Goal: Task Accomplishment & Management: Use online tool/utility

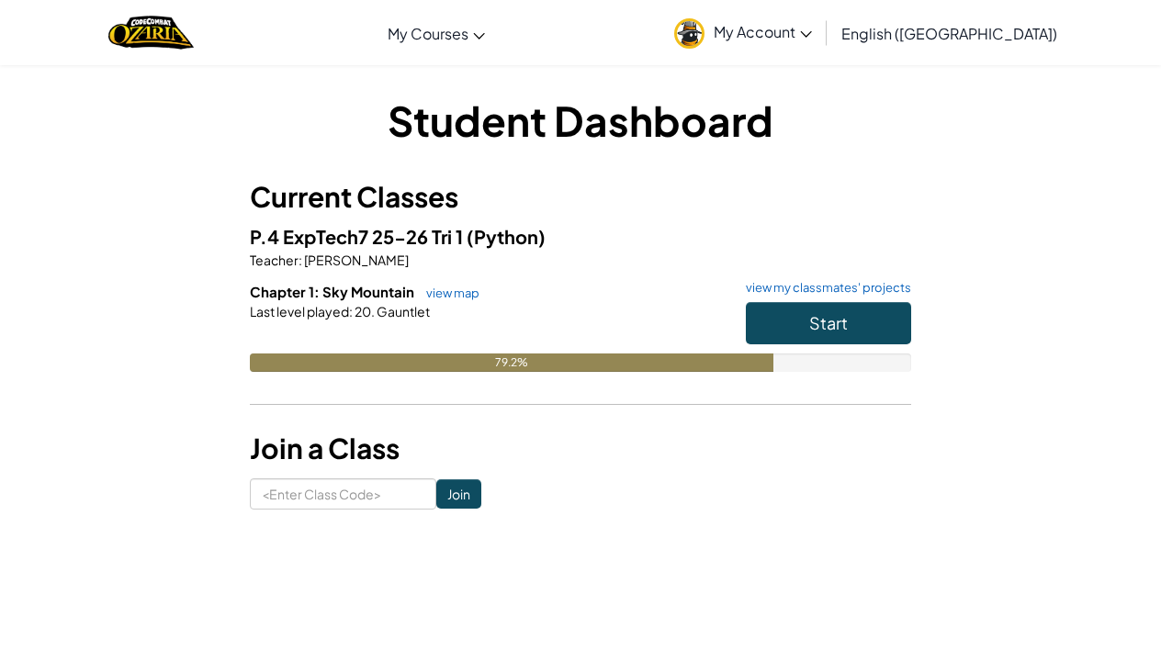
click at [763, 317] on button "Start" at bounding box center [828, 323] width 165 height 42
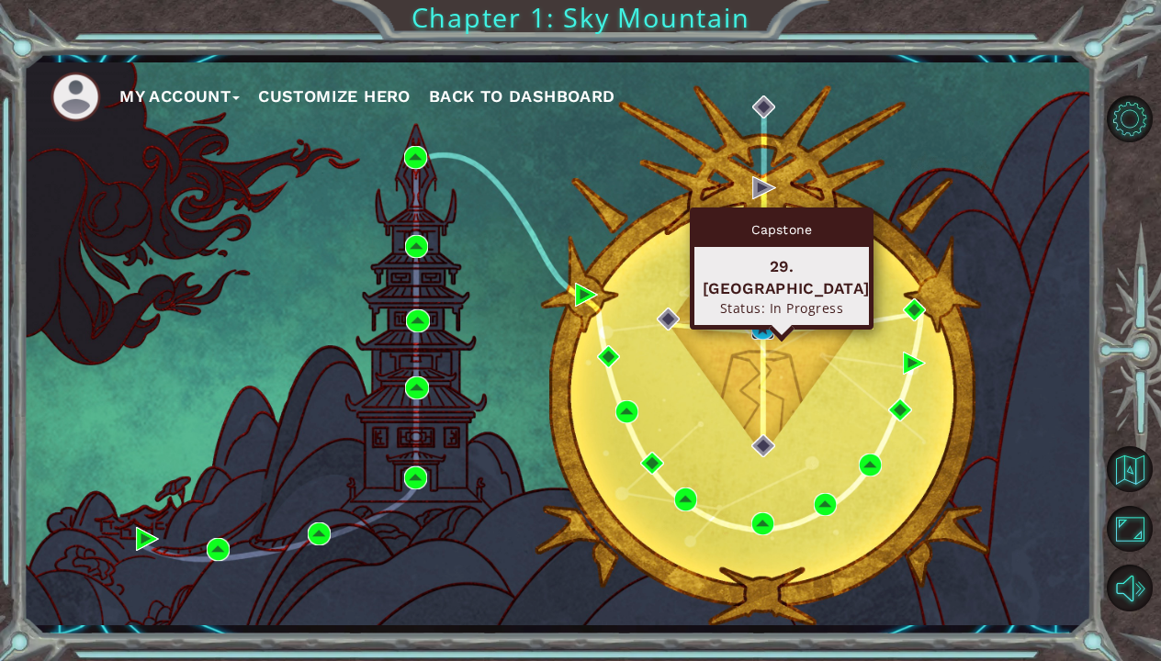
click at [755, 329] on img at bounding box center [762, 328] width 23 height 23
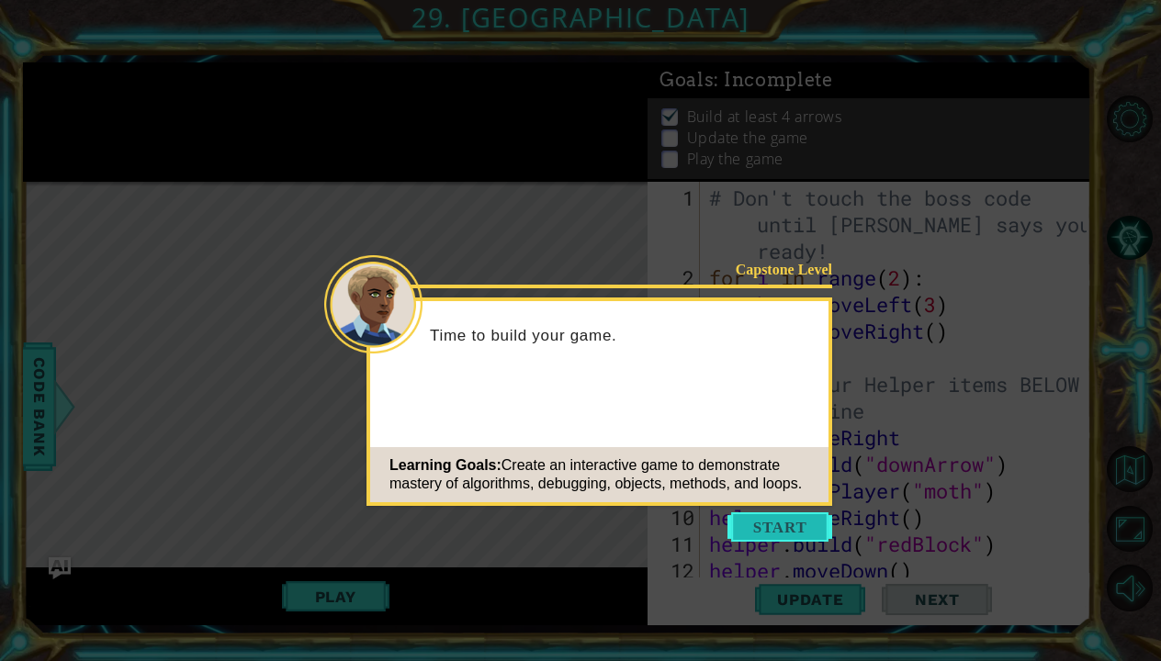
click at [791, 521] on button "Start" at bounding box center [779, 527] width 105 height 29
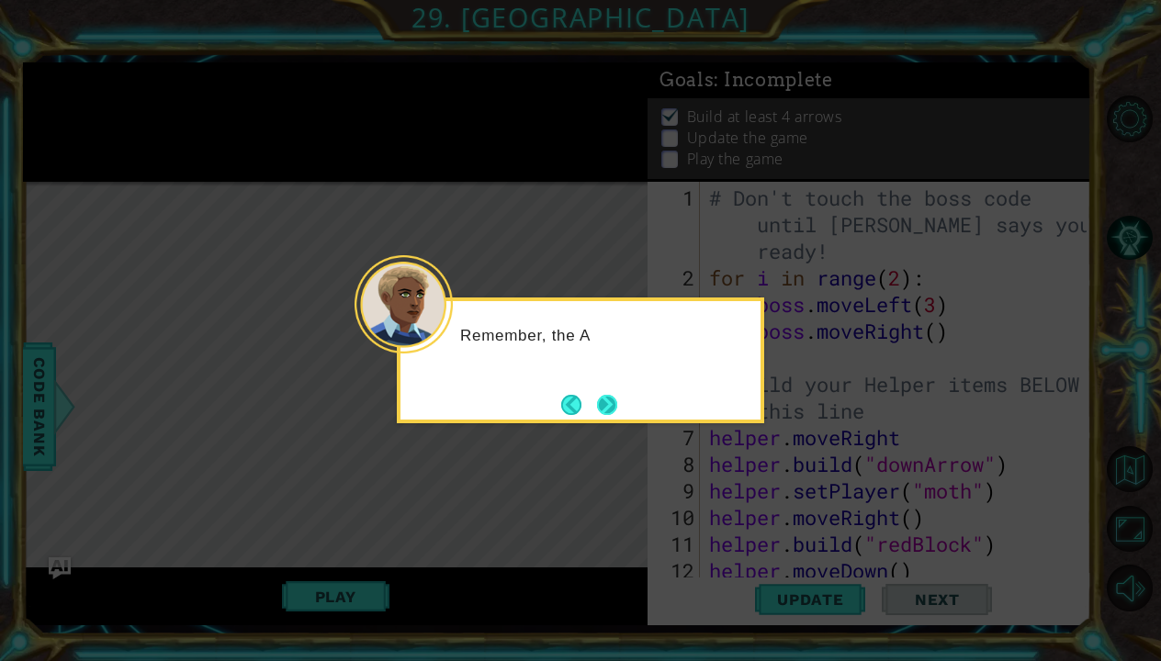
click at [610, 403] on button "Next" at bounding box center [607, 405] width 20 height 20
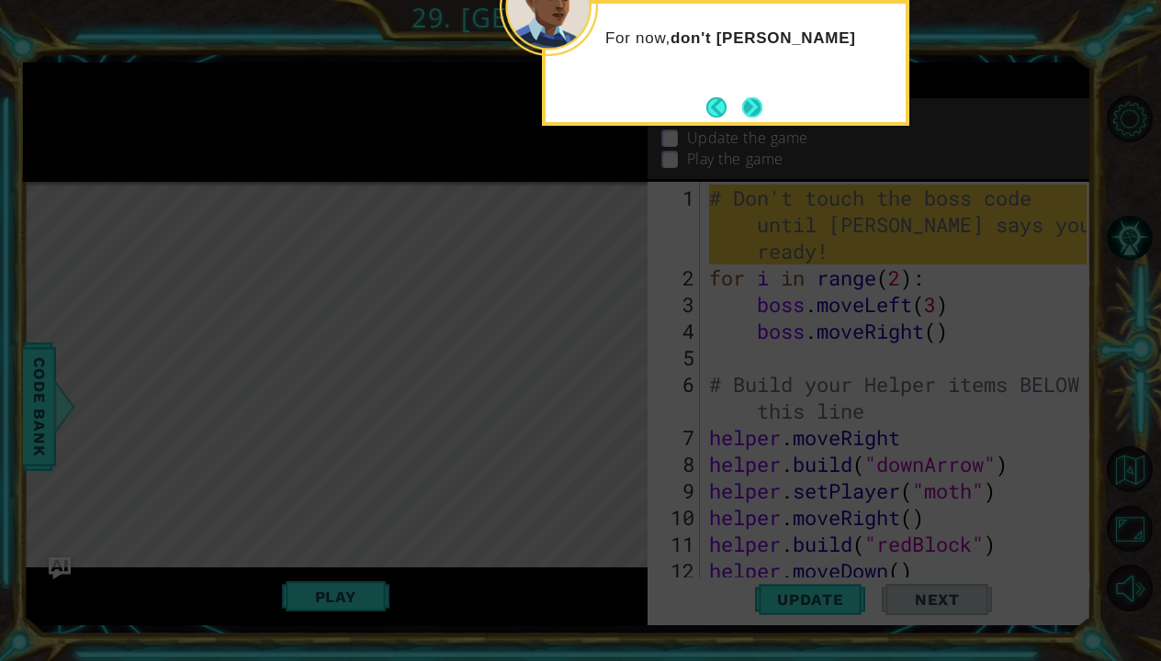
click at [750, 109] on button "Next" at bounding box center [752, 107] width 20 height 20
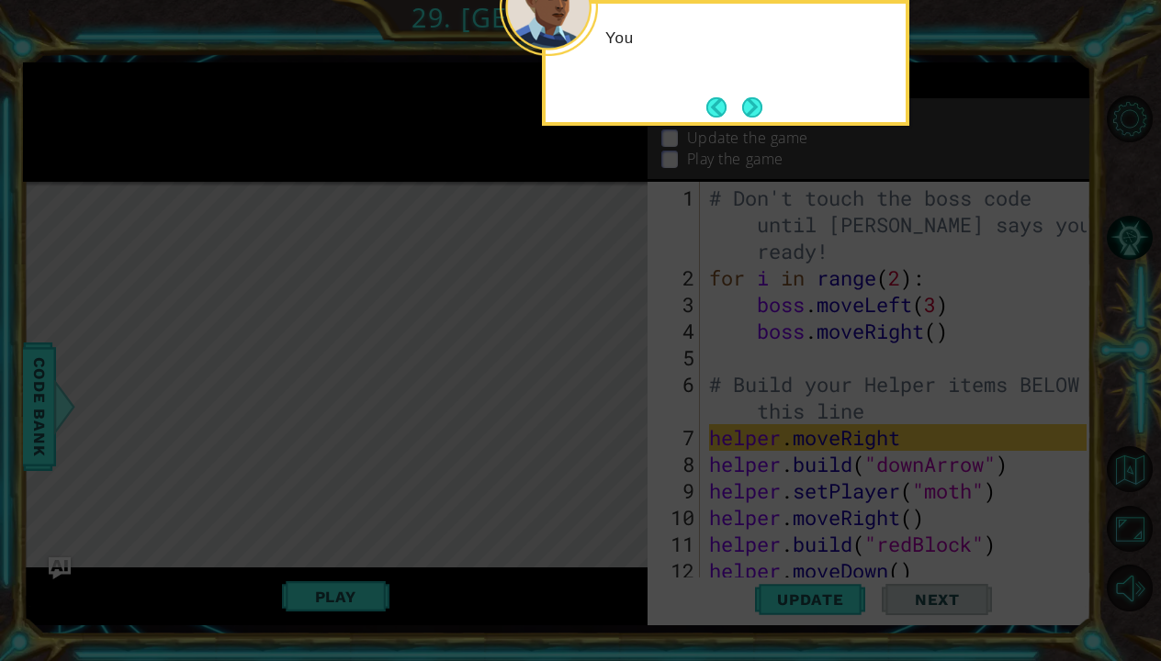
click at [750, 109] on button "Next" at bounding box center [752, 106] width 21 height 21
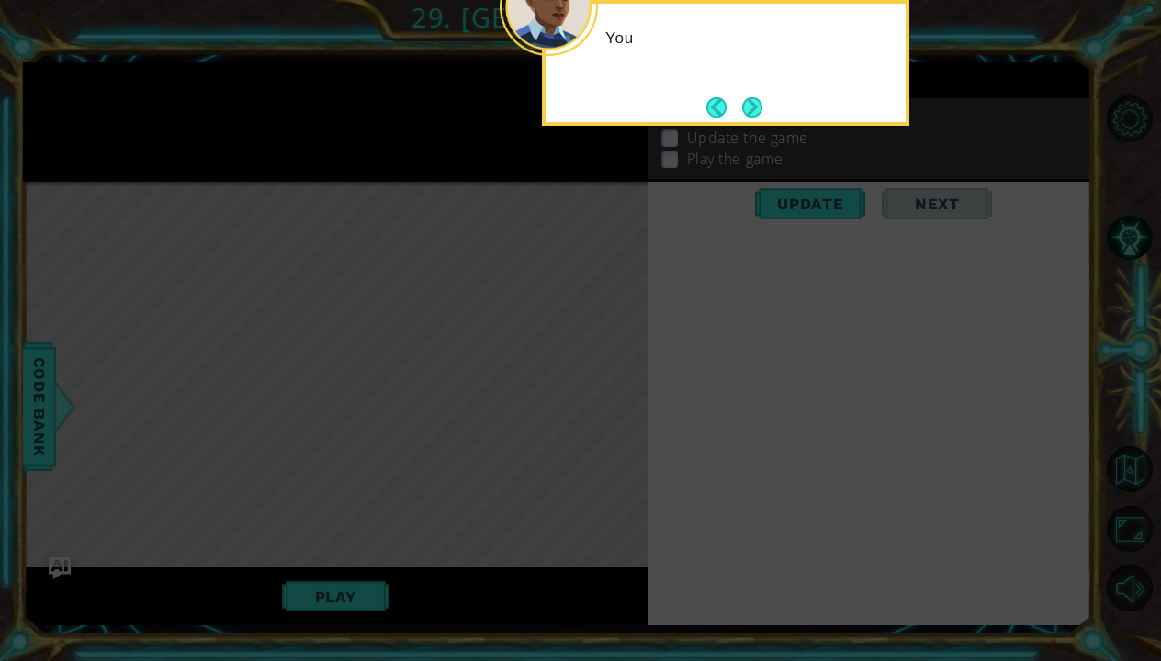
scroll to position [119, 0]
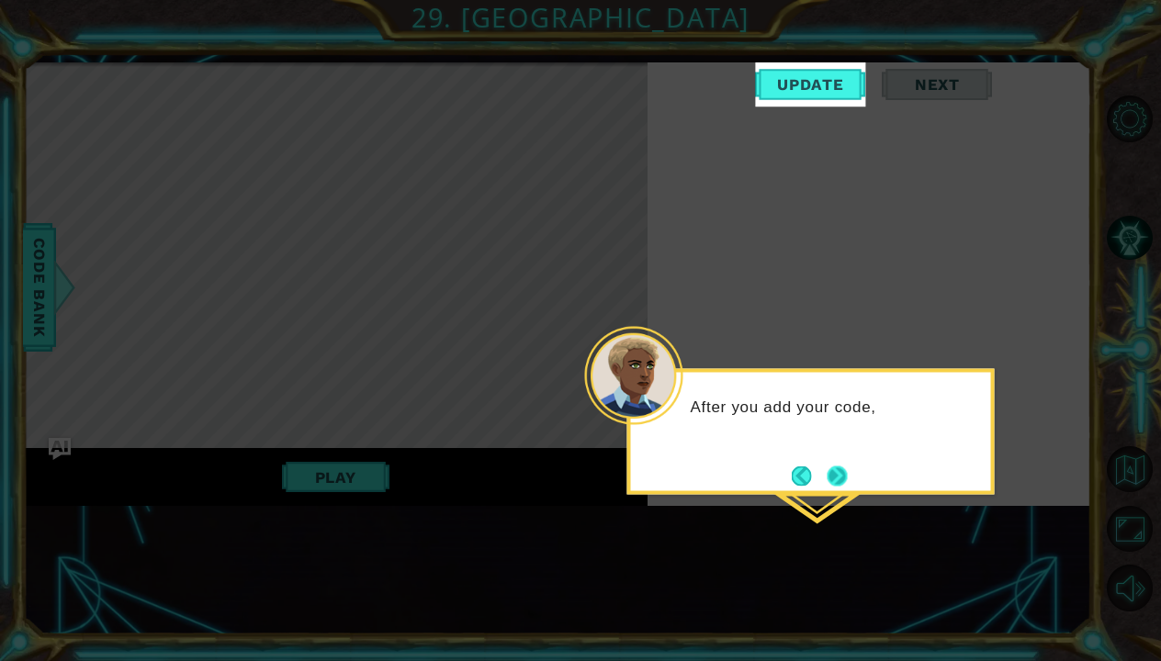
click at [839, 475] on button "Next" at bounding box center [837, 476] width 21 height 21
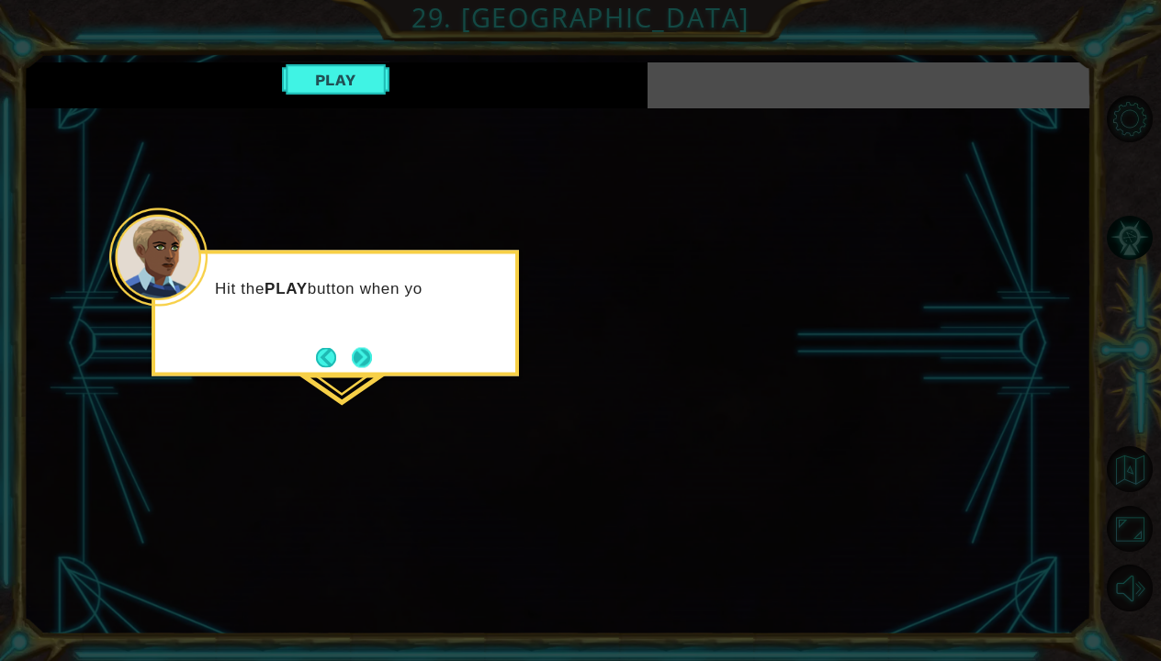
click at [369, 356] on button "Next" at bounding box center [361, 357] width 25 height 25
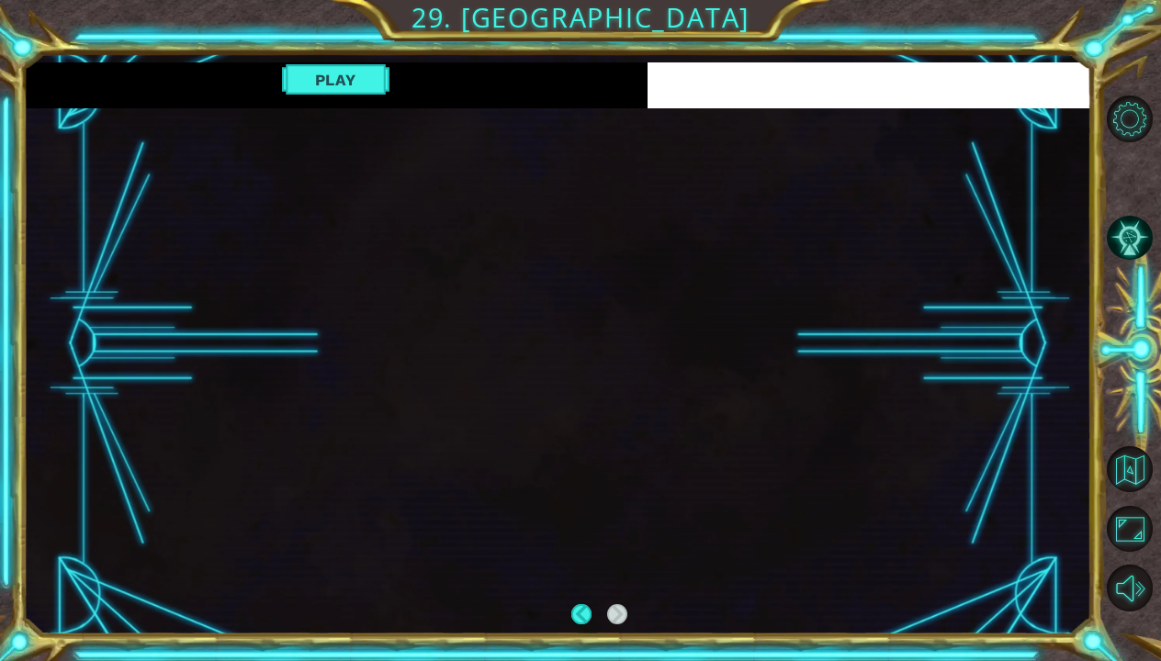
scroll to position [0, 0]
click at [1095, 640] on div "1 ההההההההההההההההההההההההההההההההההההההההההההההההההההההההההההההההההההההההההההה…" at bounding box center [580, 330] width 1161 height 661
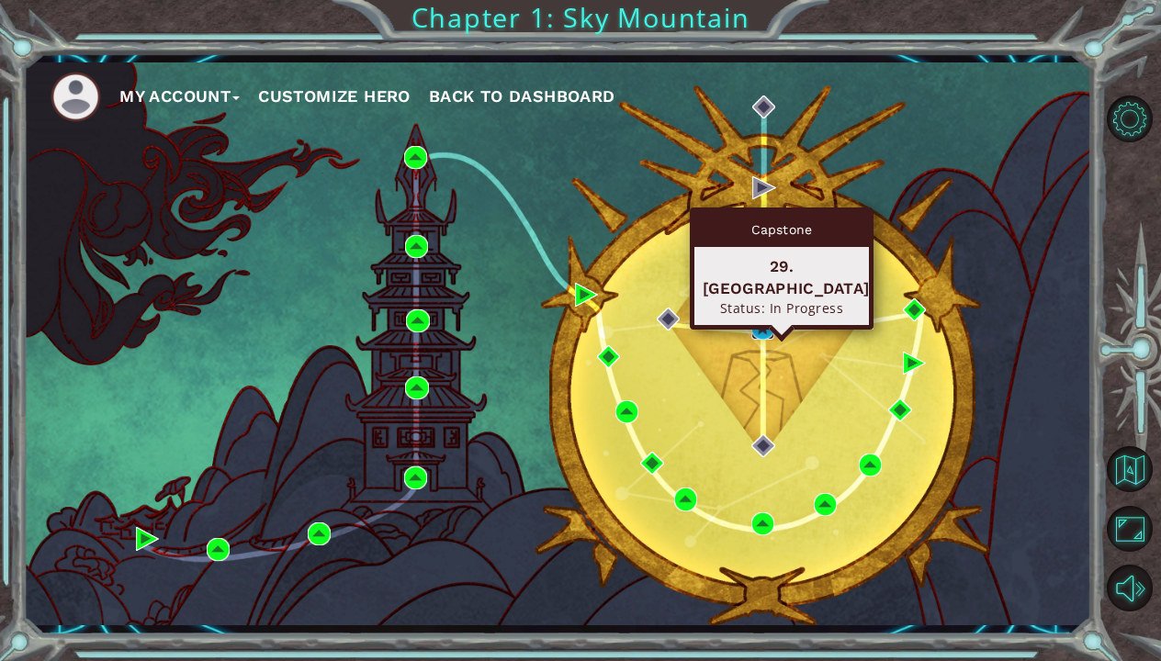
click at [761, 335] on img at bounding box center [762, 328] width 23 height 23
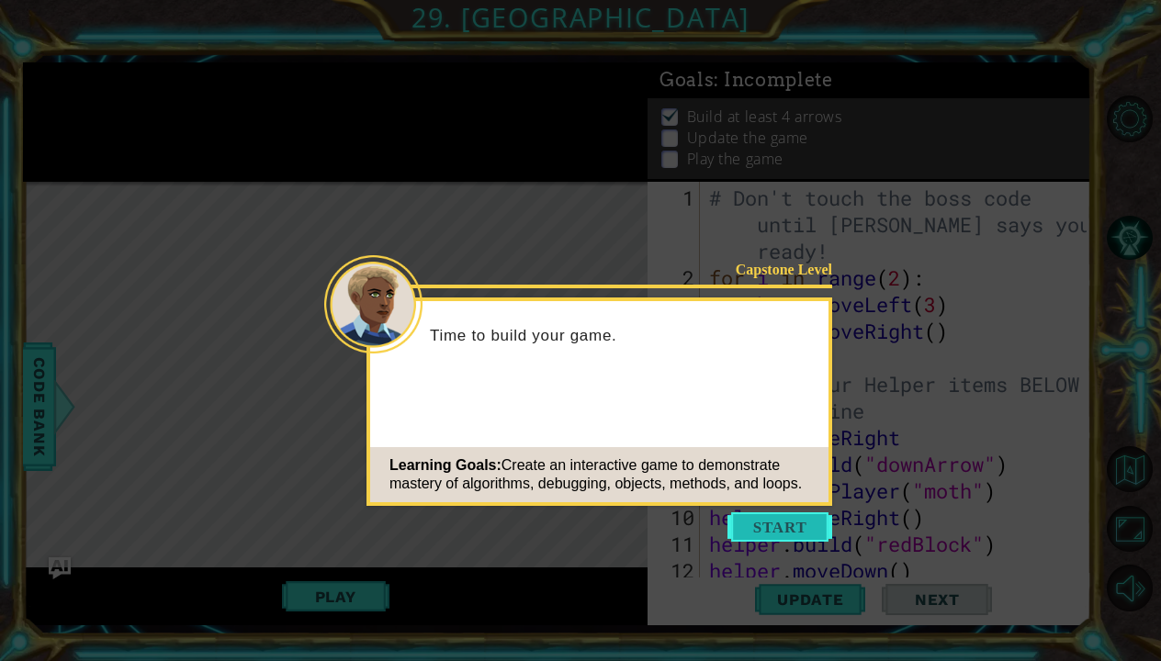
click at [799, 525] on button "Start" at bounding box center [779, 527] width 105 height 29
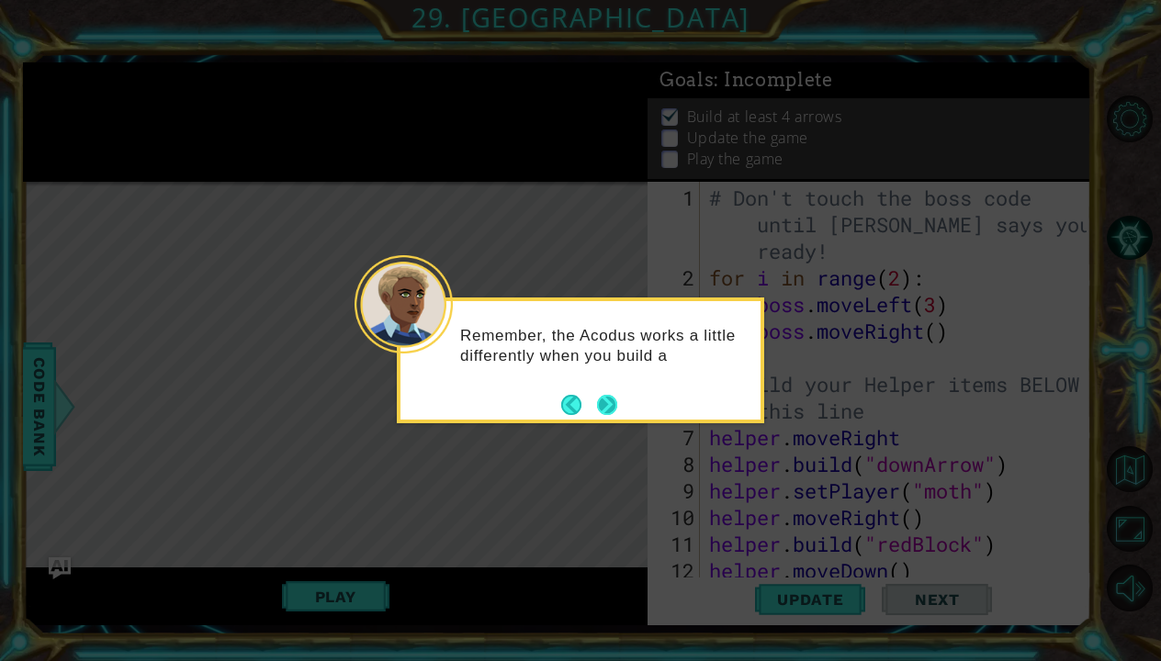
click at [614, 396] on button "Next" at bounding box center [607, 405] width 20 height 20
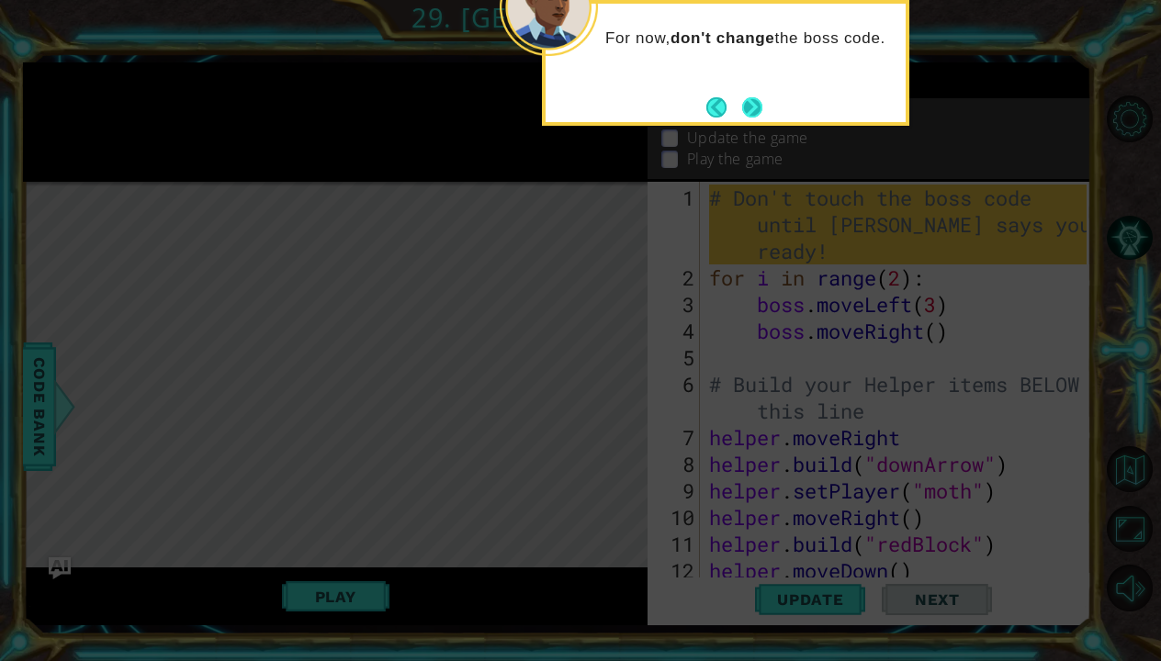
click at [758, 110] on button "Next" at bounding box center [752, 107] width 20 height 20
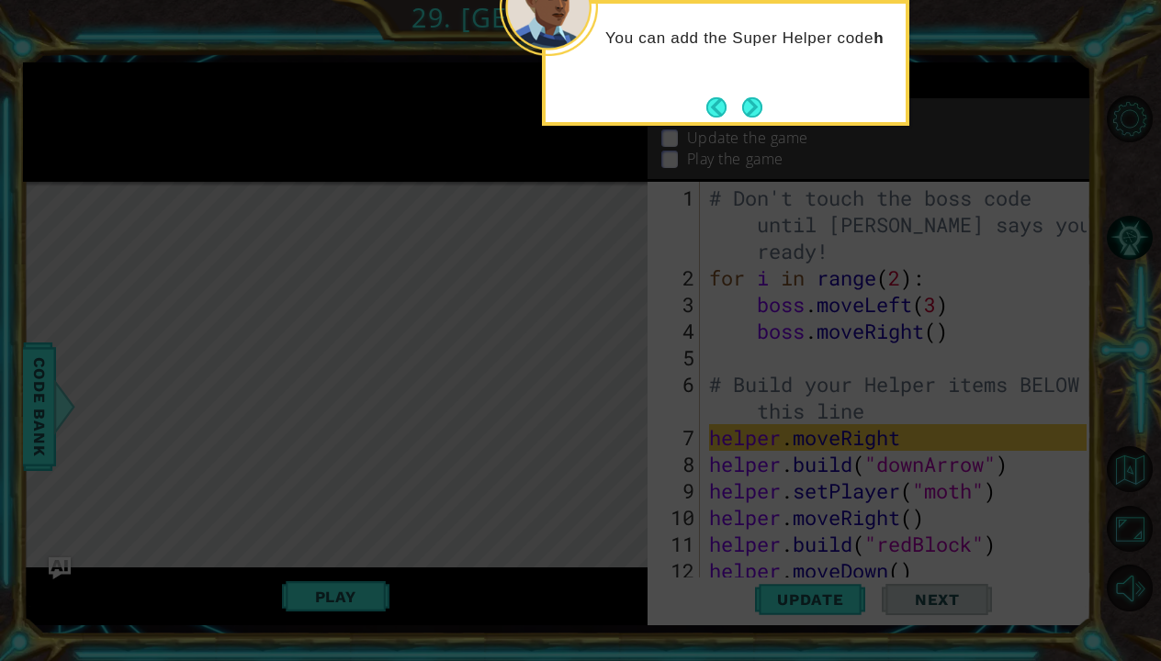
click at [758, 110] on button "Next" at bounding box center [752, 107] width 20 height 20
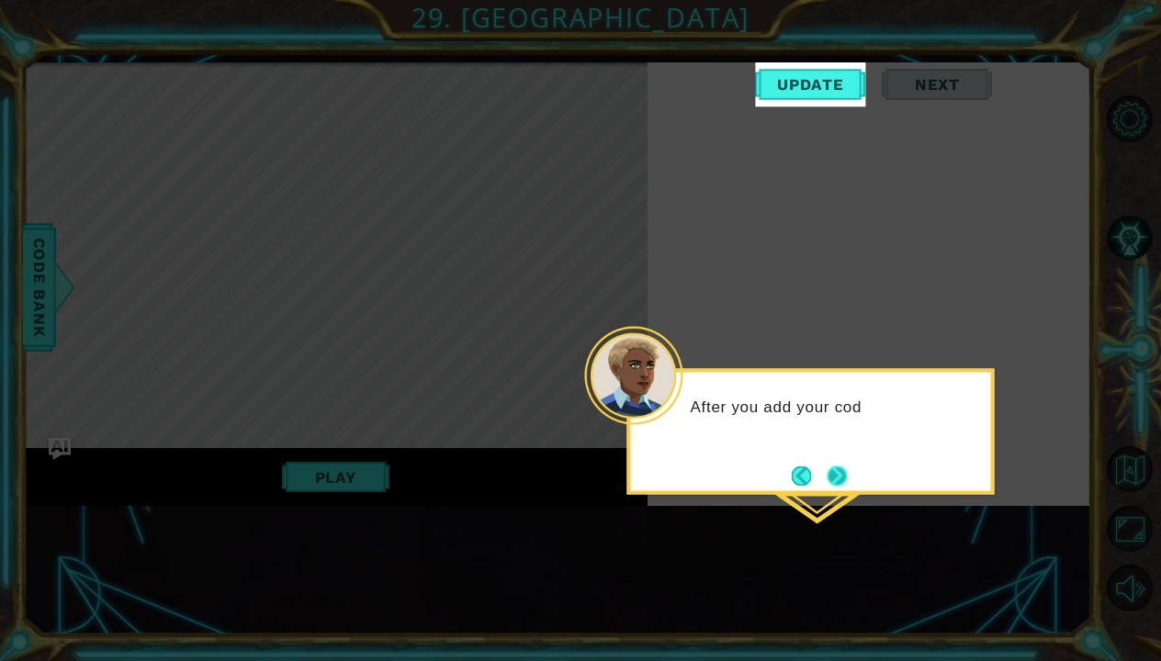
click at [840, 477] on button "Next" at bounding box center [837, 476] width 21 height 21
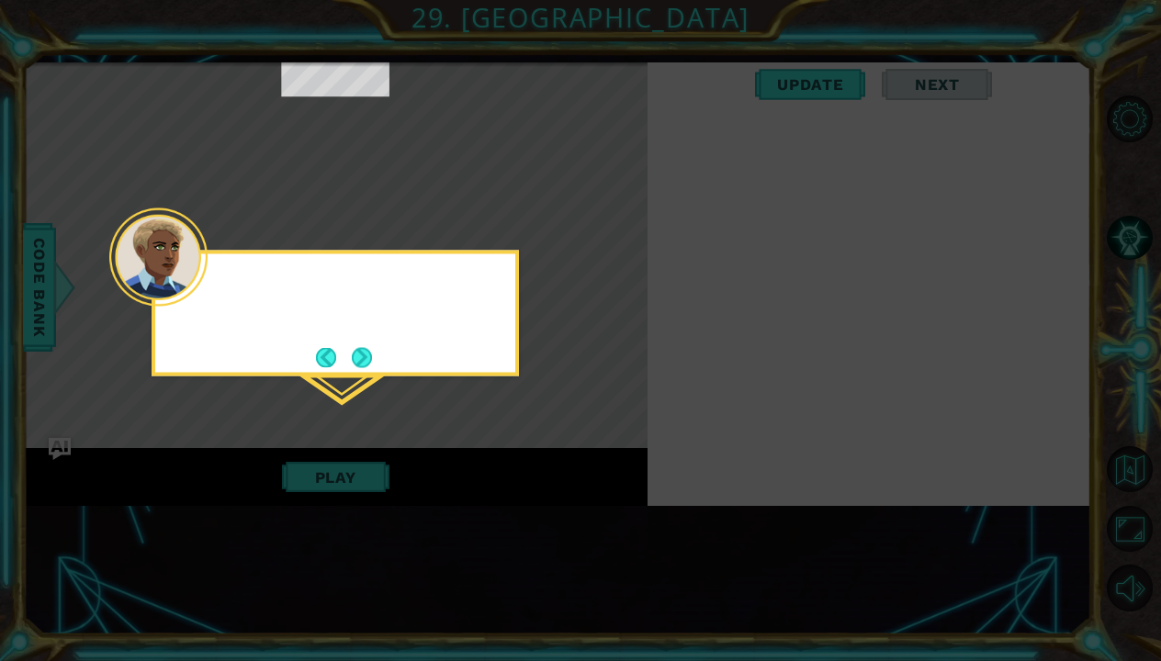
scroll to position [517, 0]
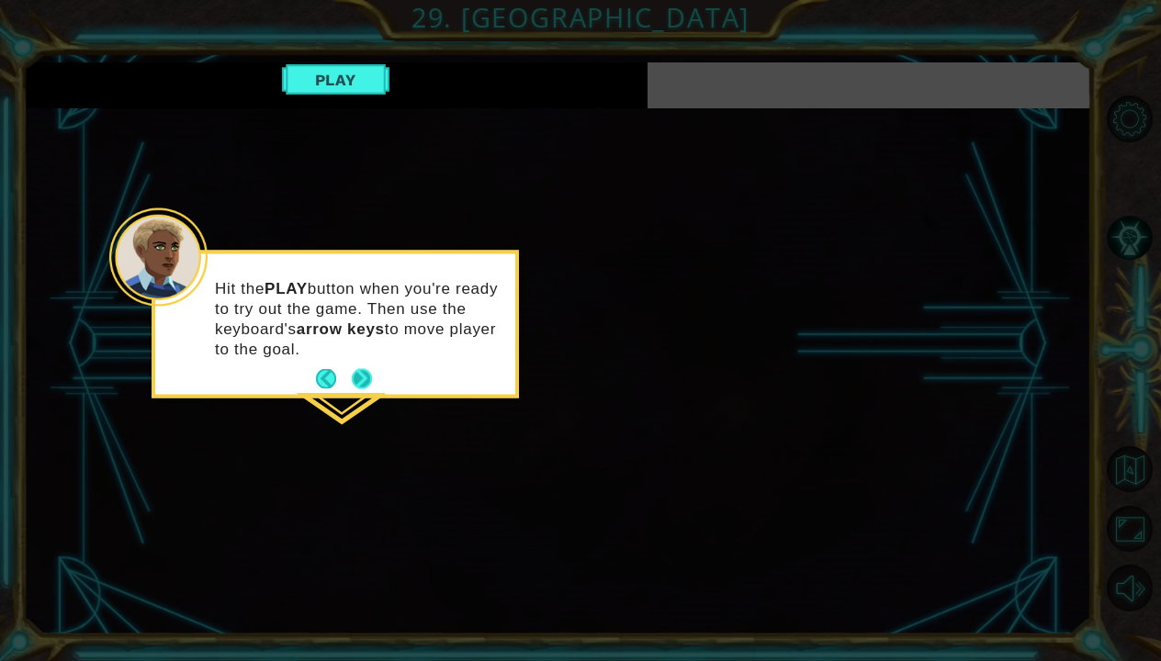
click at [364, 368] on button "Next" at bounding box center [362, 378] width 21 height 21
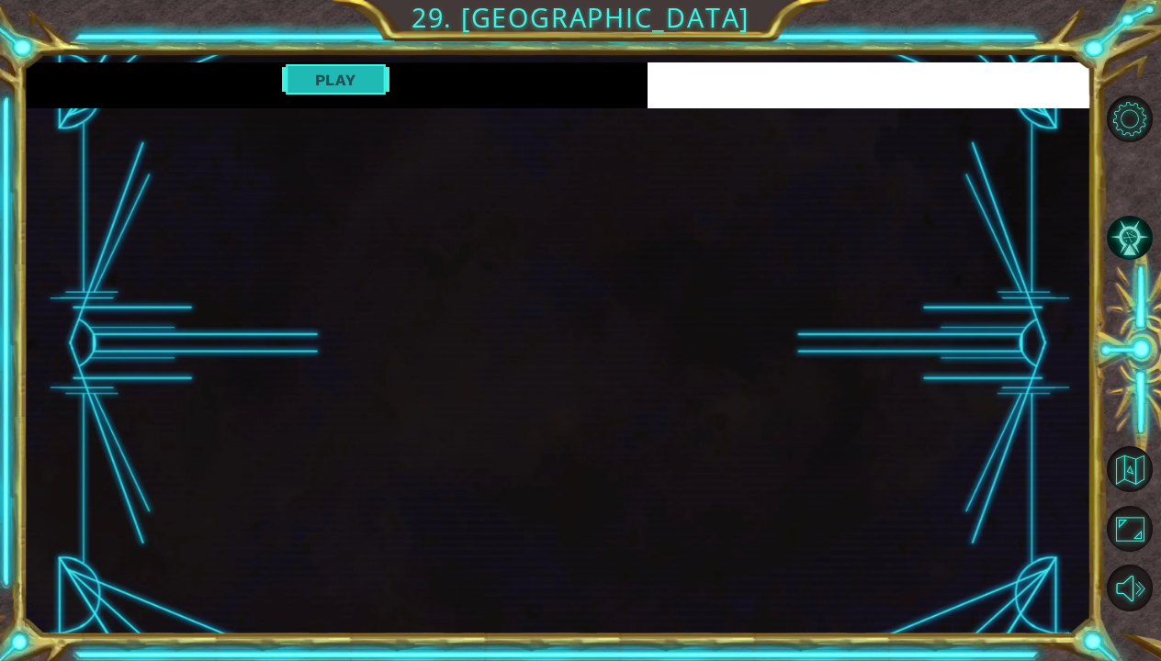
click at [366, 83] on button "Play" at bounding box center [335, 79] width 107 height 35
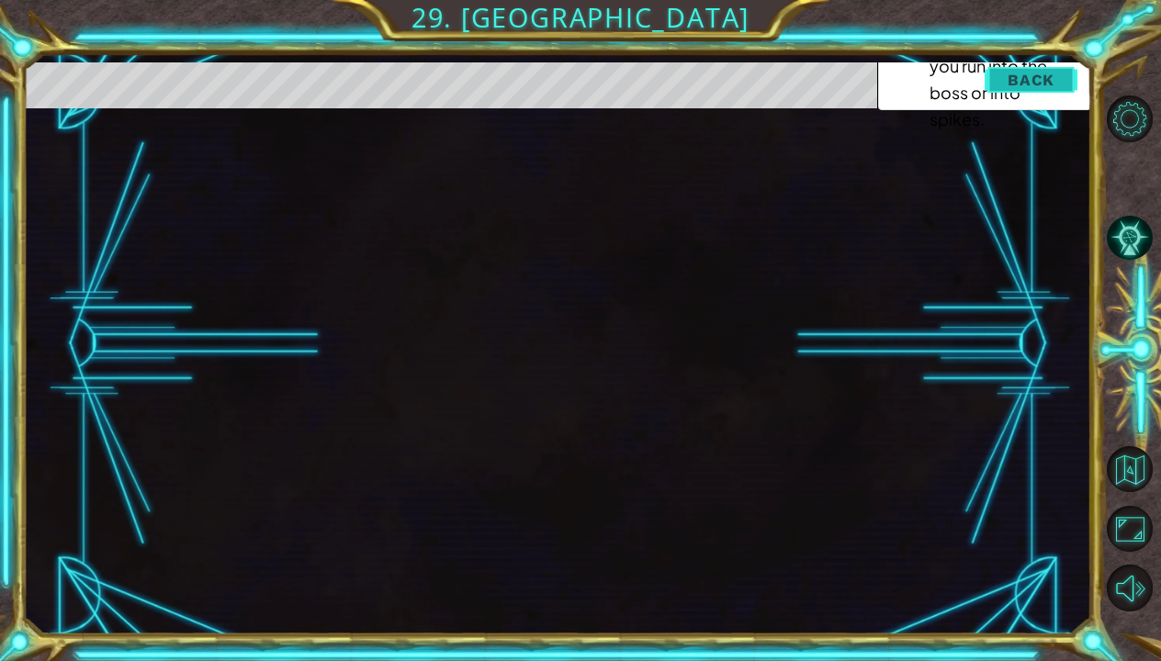
click at [1016, 92] on button "Back" at bounding box center [1031, 80] width 93 height 37
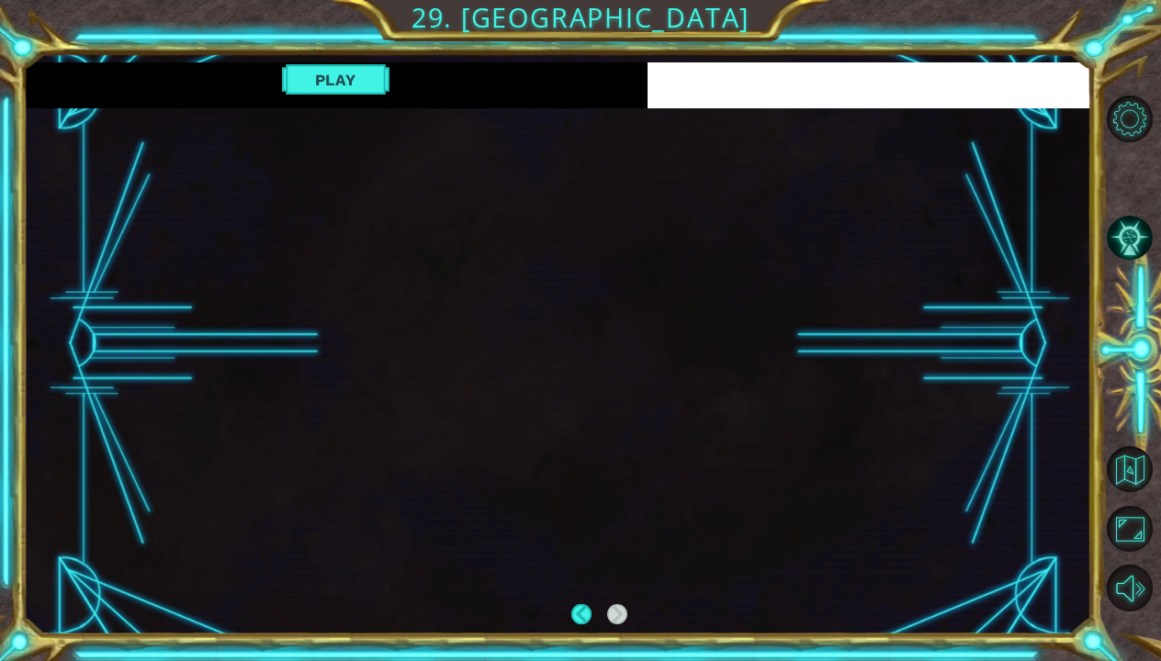
scroll to position [0, 0]
click at [716, 316] on div "1 ההההההההההההההההההההההההההההההההההההההההההההההההההההההההההההההההההההההההההההה…" at bounding box center [557, 344] width 1068 height 564
click at [591, 610] on div "1 ההההההההההההההההההההההההההההההההההההההההההההההההההההההההההההההההההההההההההההה…" at bounding box center [557, 344] width 1068 height 564
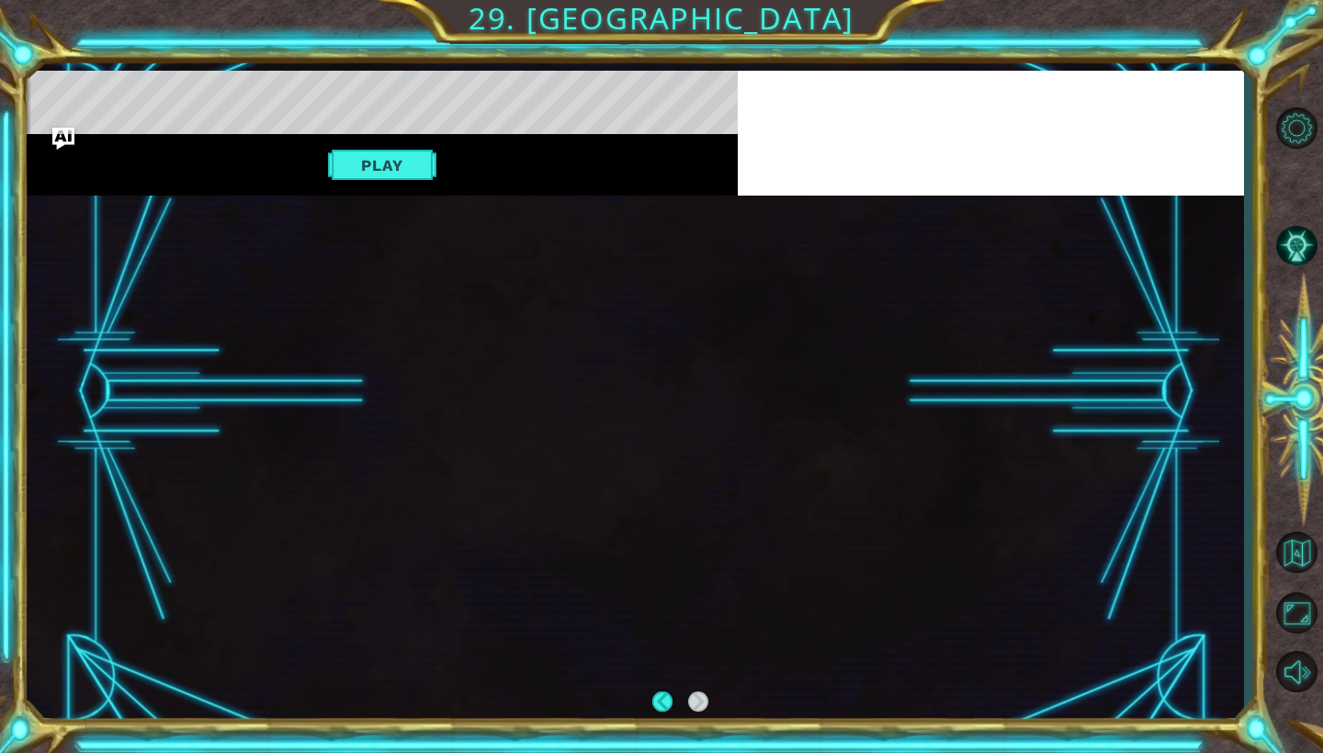
click at [660, 660] on button "Back" at bounding box center [670, 702] width 36 height 20
click at [1160, 625] on button "Maximize Browser" at bounding box center [1295, 612] width 53 height 53
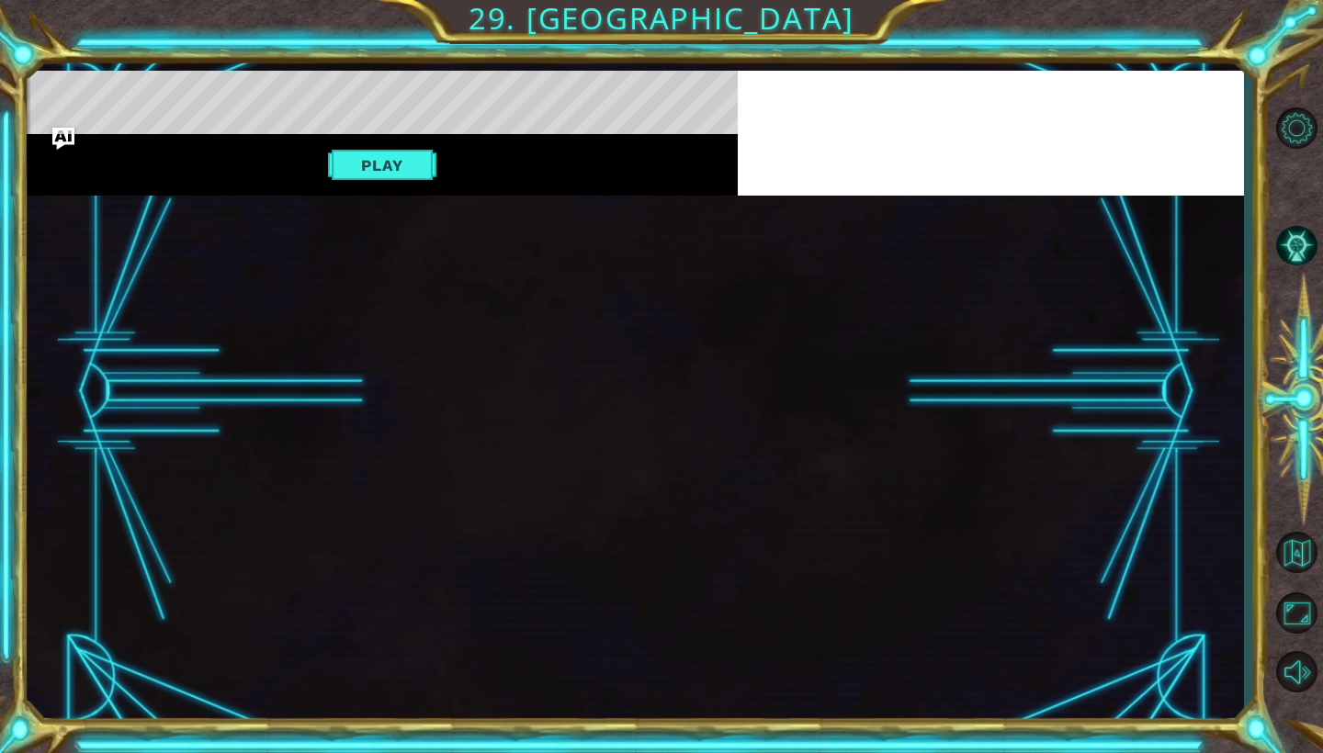
click at [721, 660] on div "1 ההההההההההההההההההההההההההההההההההההההההההההההההההההההההההההההההההההההההההההה…" at bounding box center [635, 392] width 1217 height 642
click at [646, 235] on div "1 ההההההההההההההההההההההההההההההההההההההההההההההההההההההההההההההההההההההההההההה…" at bounding box center [635, 392] width 1217 height 642
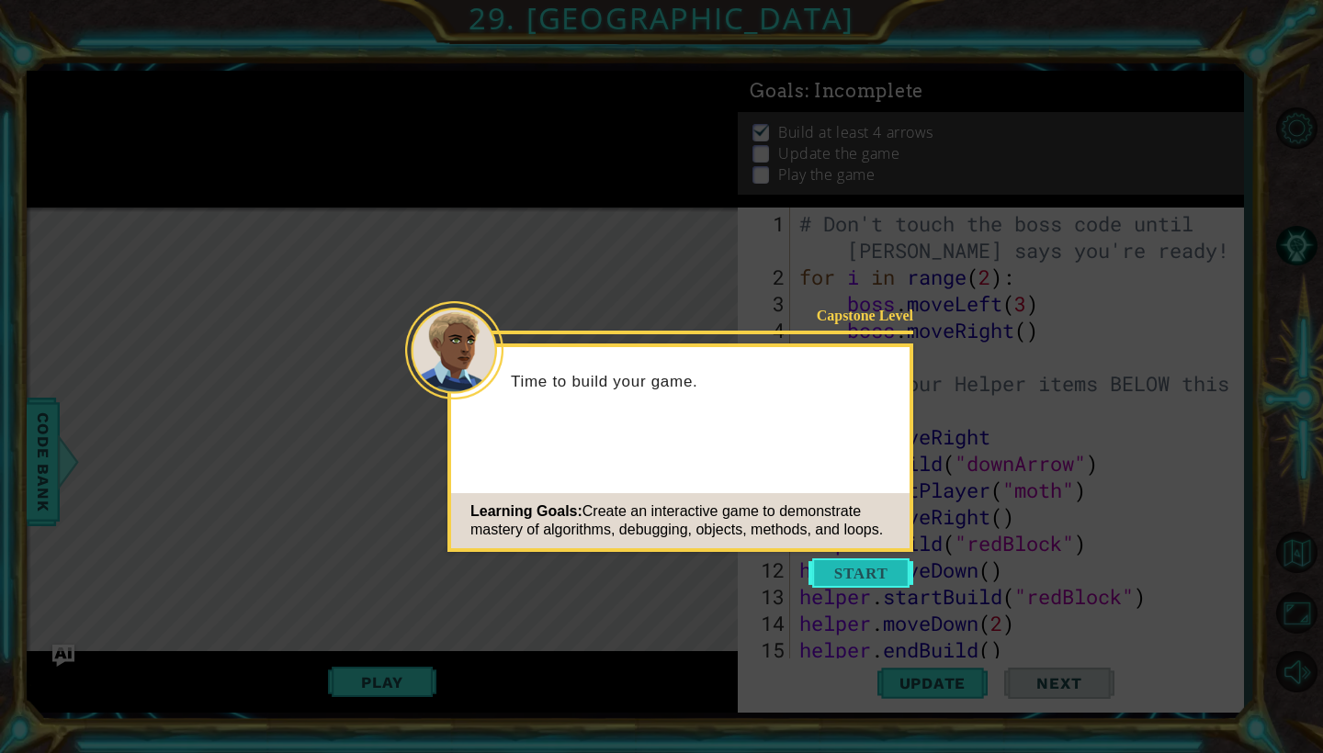
click at [865, 572] on button "Start" at bounding box center [860, 572] width 105 height 29
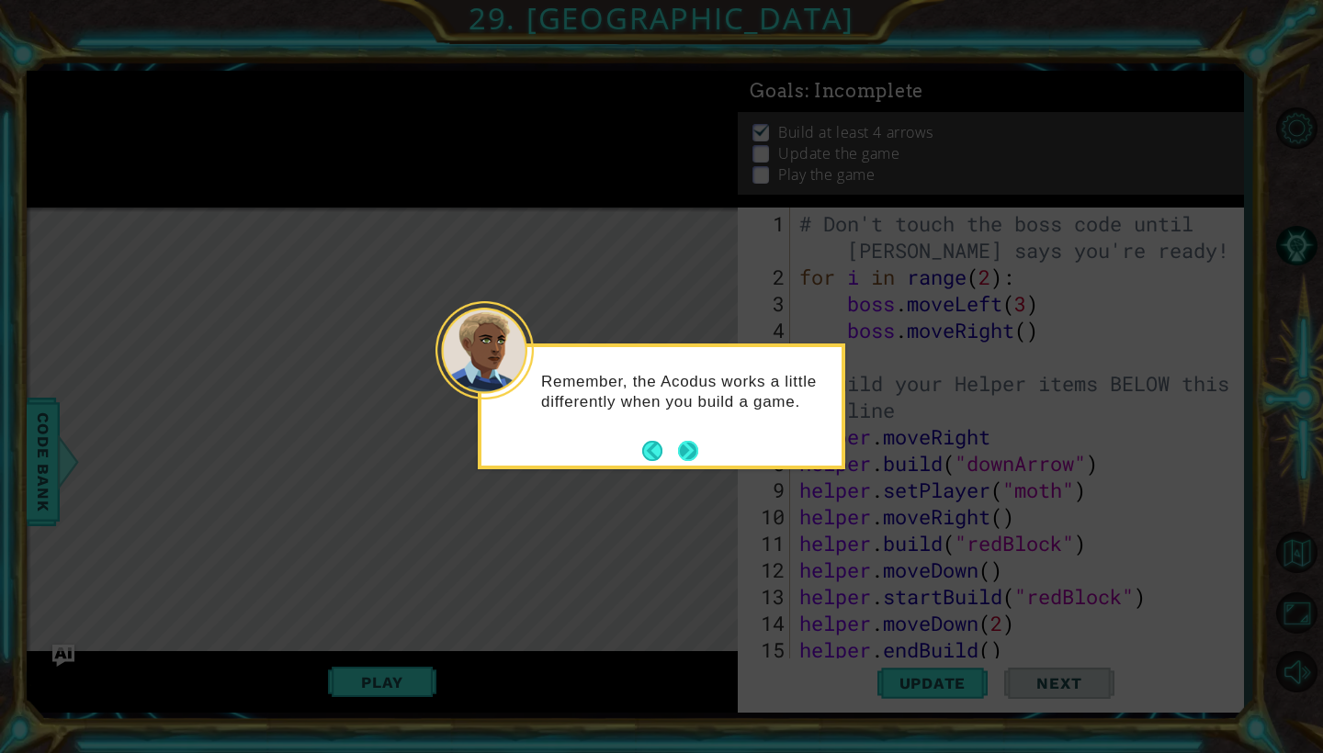
click at [690, 445] on button "Next" at bounding box center [687, 450] width 27 height 27
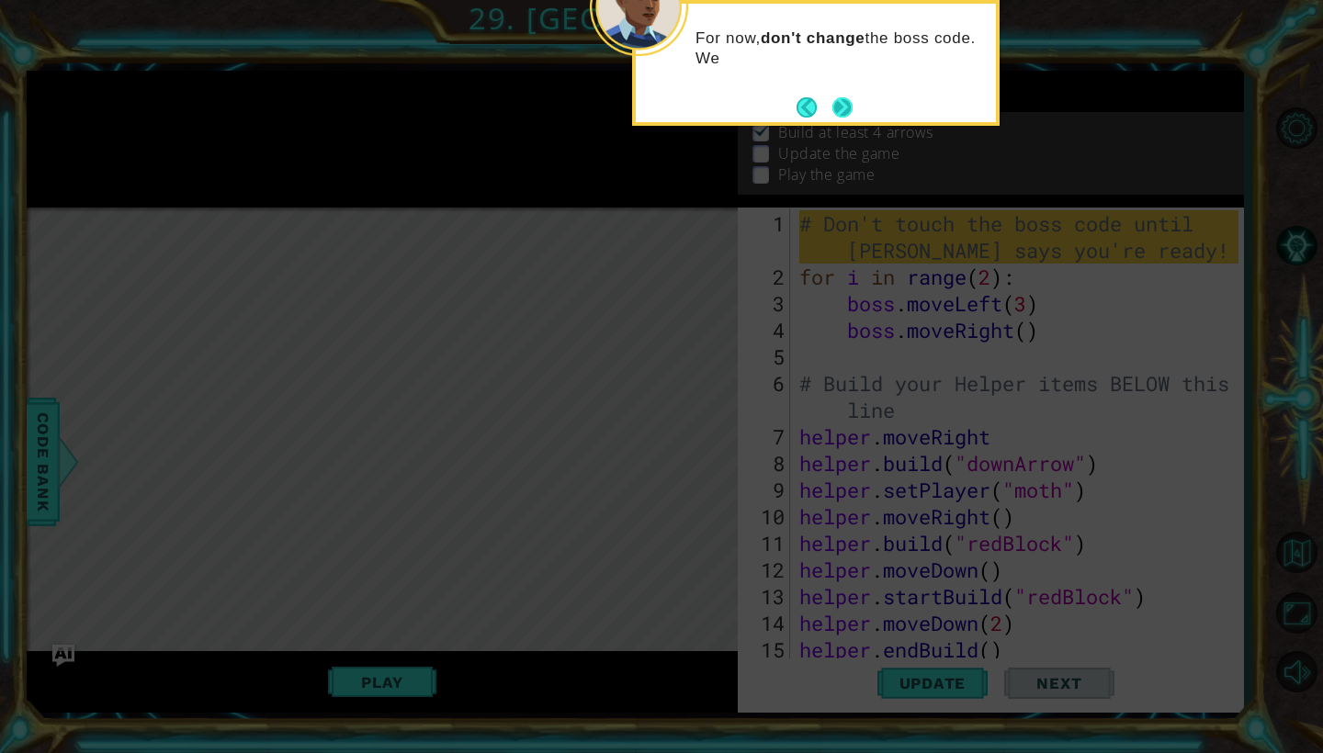
click at [845, 109] on button "Next" at bounding box center [843, 107] width 34 height 34
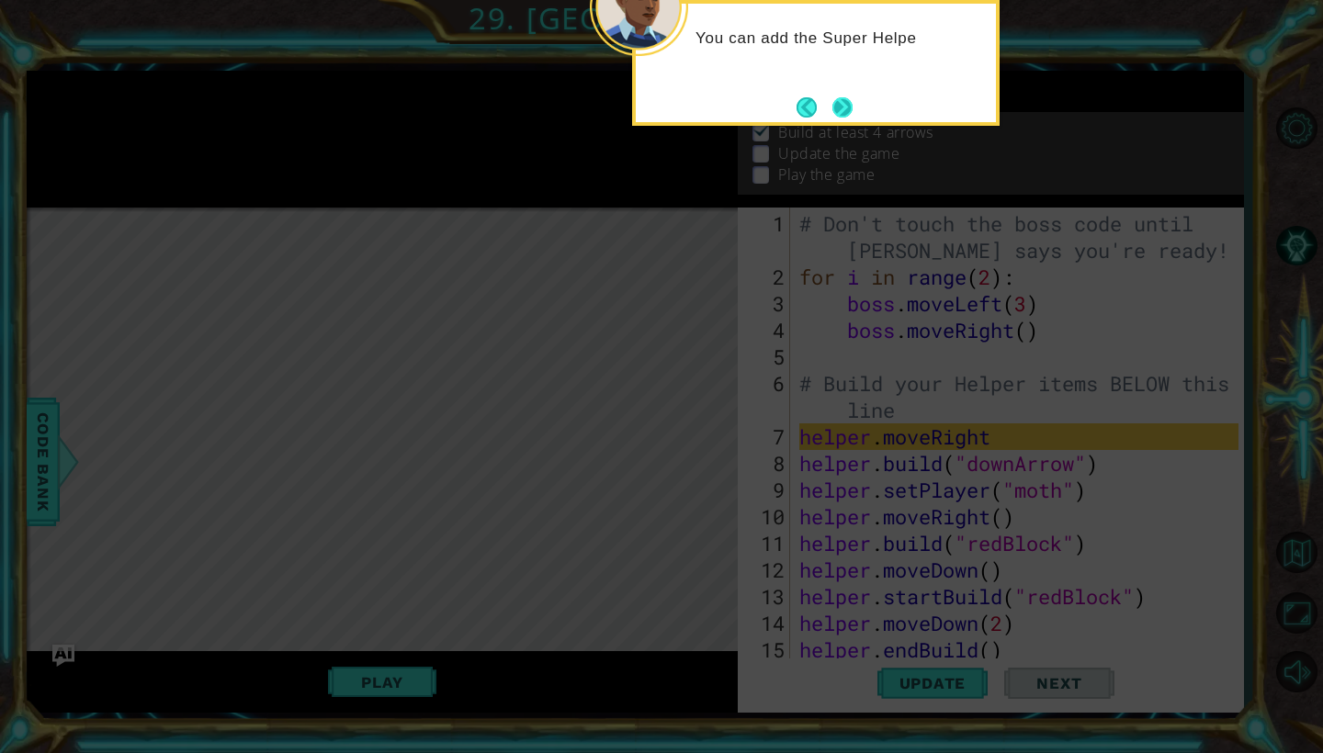
click at [845, 109] on button "Next" at bounding box center [841, 106] width 21 height 21
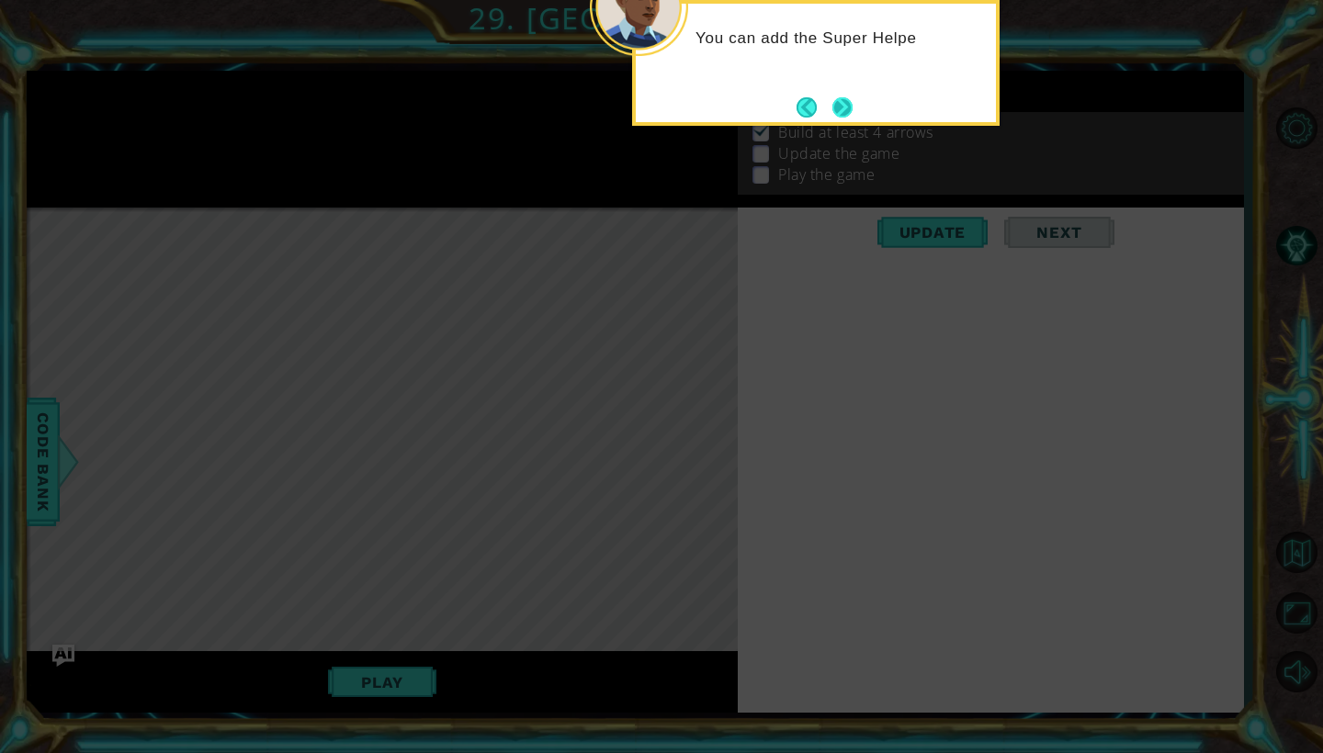
scroll to position [137, 0]
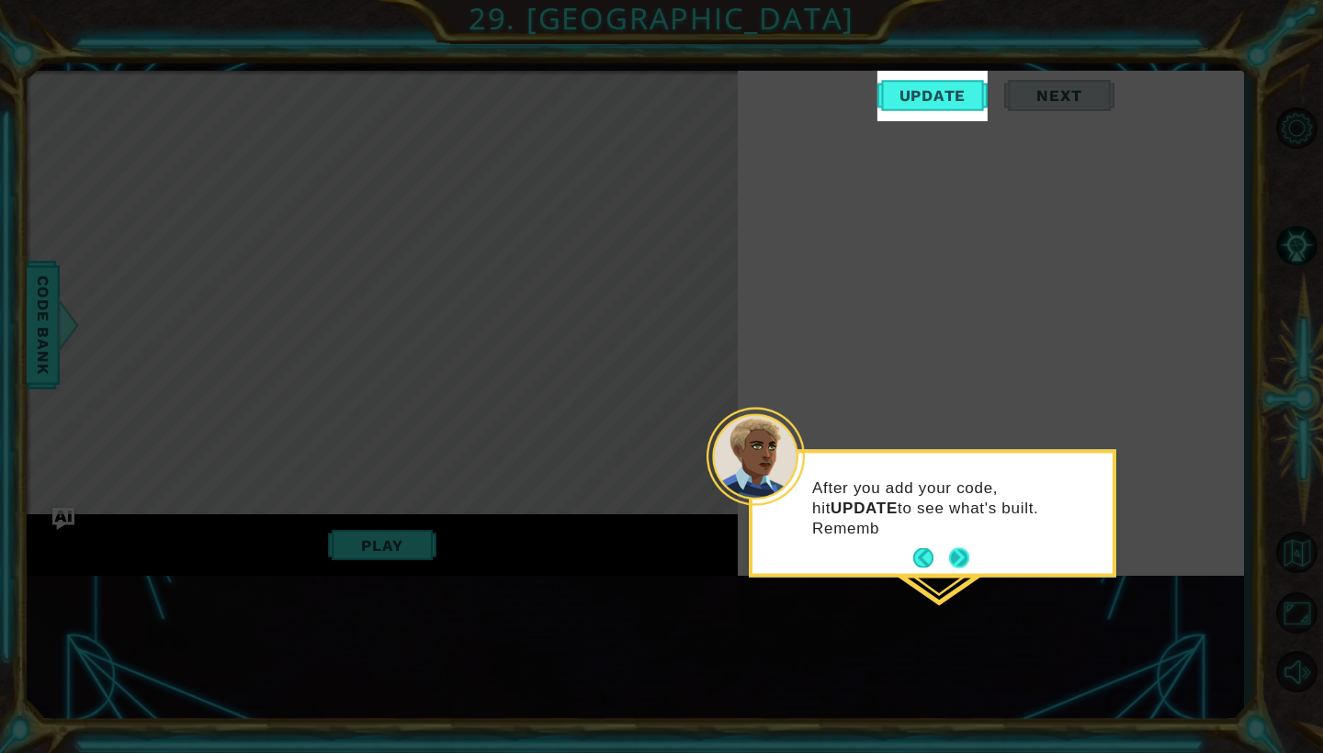
click at [961, 559] on button "Next" at bounding box center [959, 559] width 34 height 34
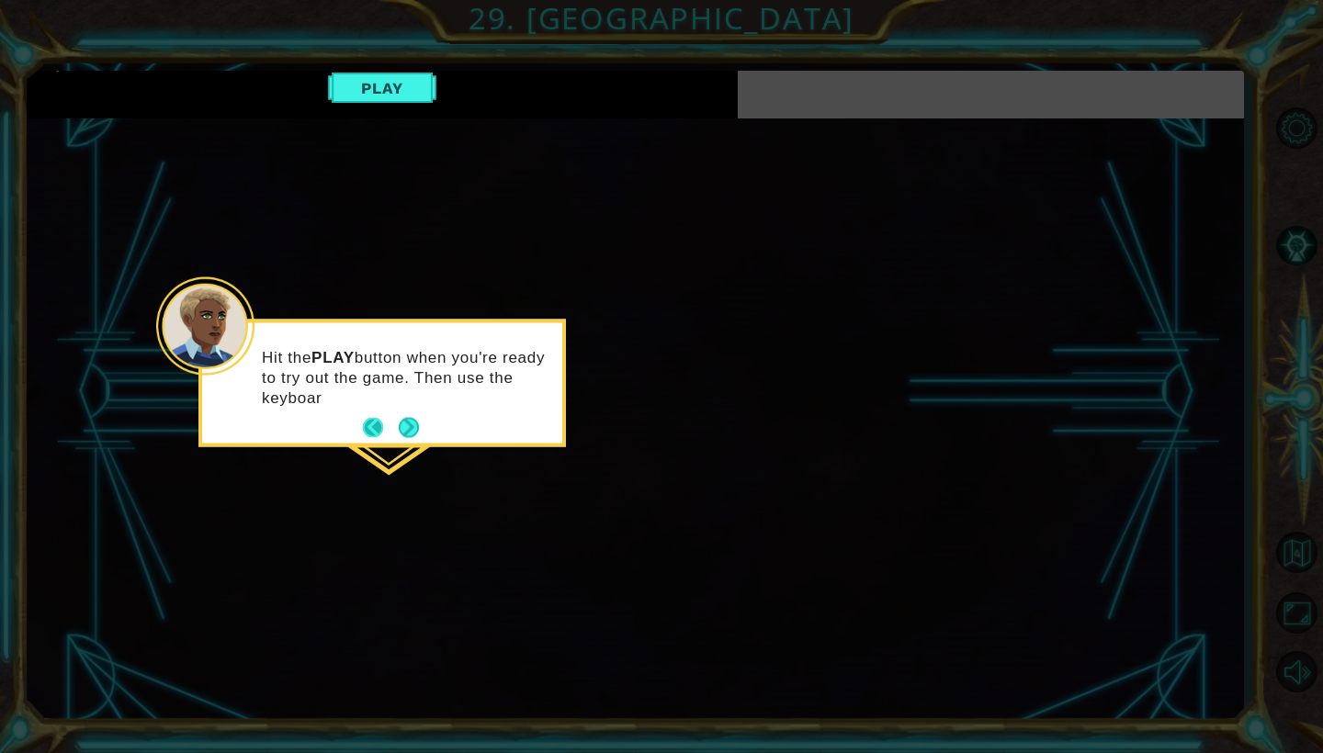
click at [368, 422] on button "Back" at bounding box center [381, 428] width 36 height 20
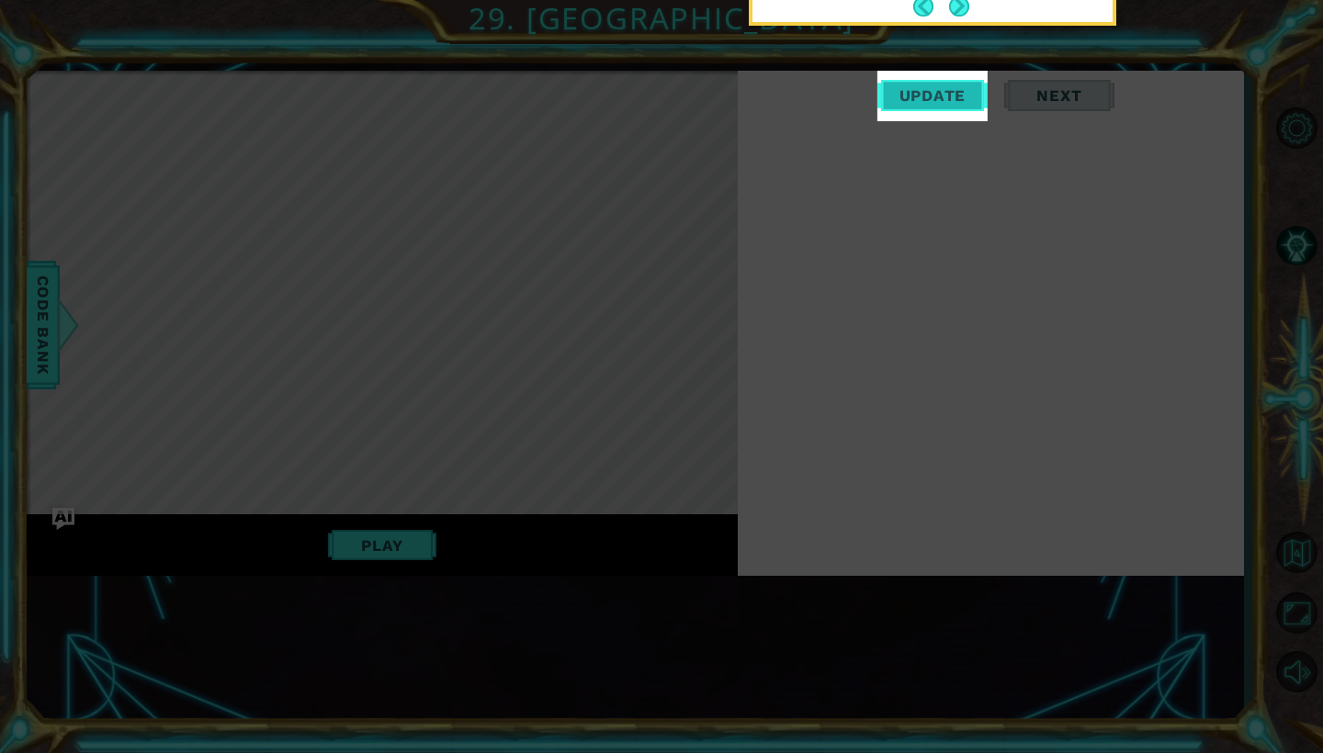
click at [929, 100] on span "Update" at bounding box center [933, 95] width 104 height 18
click at [917, 96] on span "Update" at bounding box center [933, 95] width 104 height 18
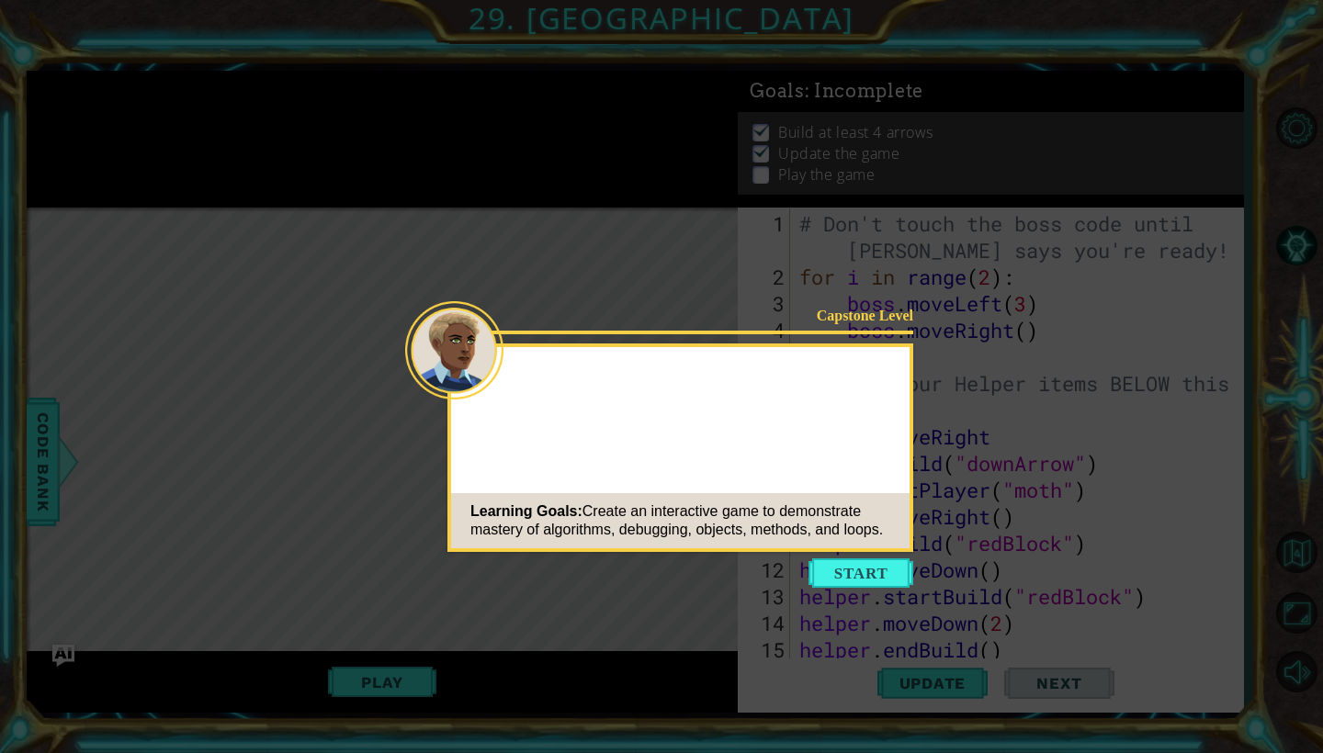
click at [840, 568] on button "Start" at bounding box center [860, 572] width 105 height 29
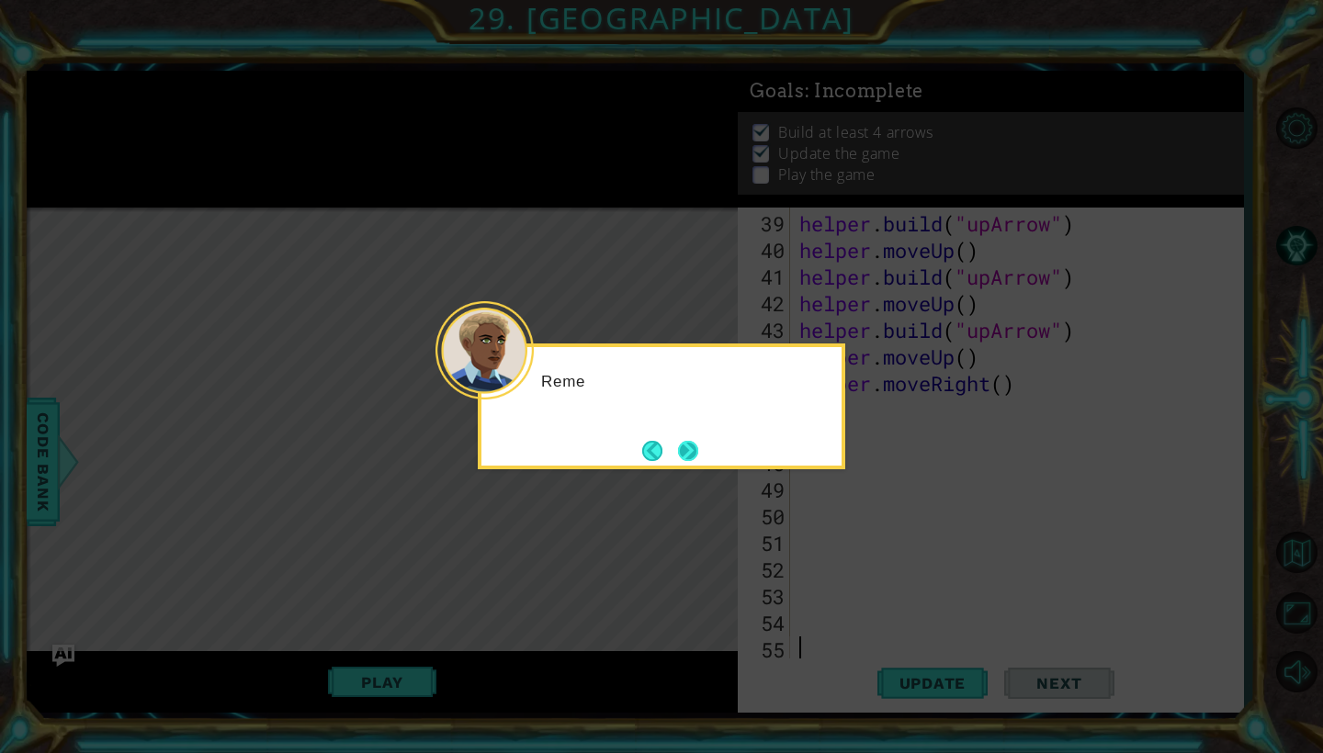
scroll to position [1066, 0]
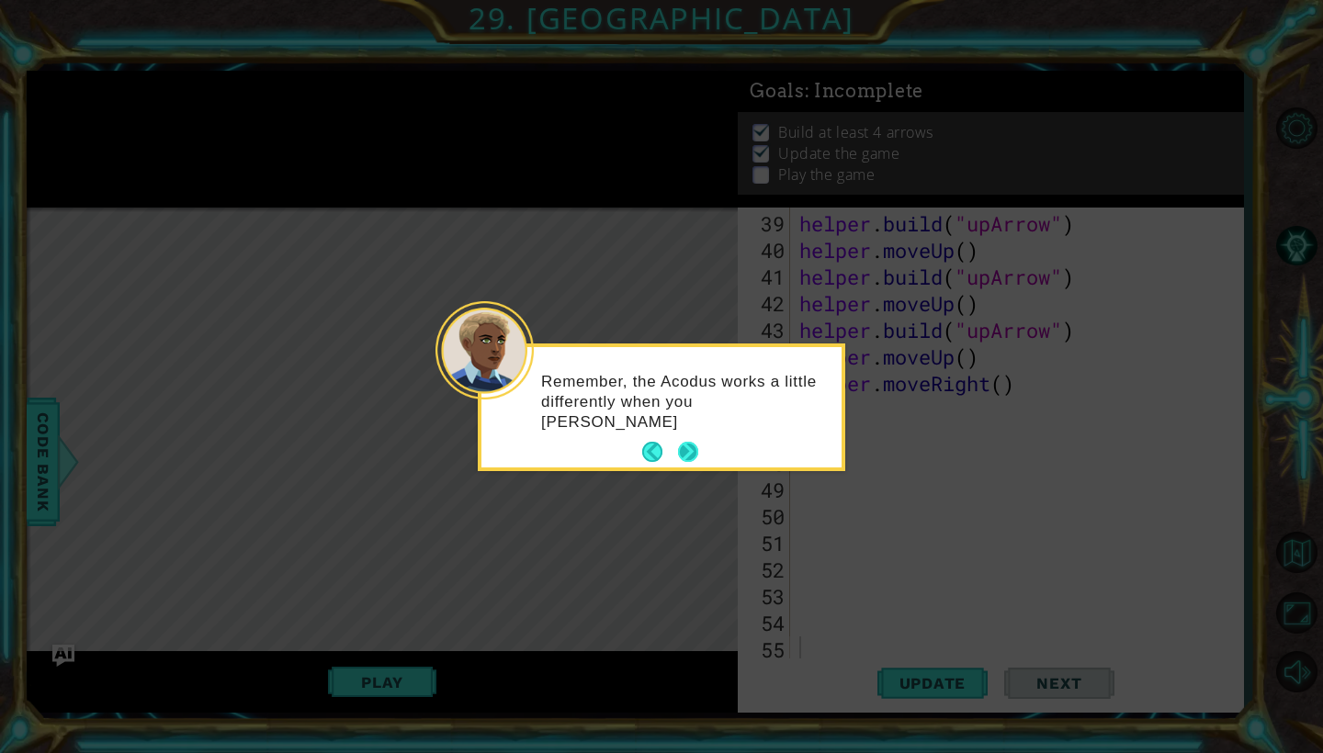
click at [690, 453] on button "Next" at bounding box center [687, 452] width 21 height 21
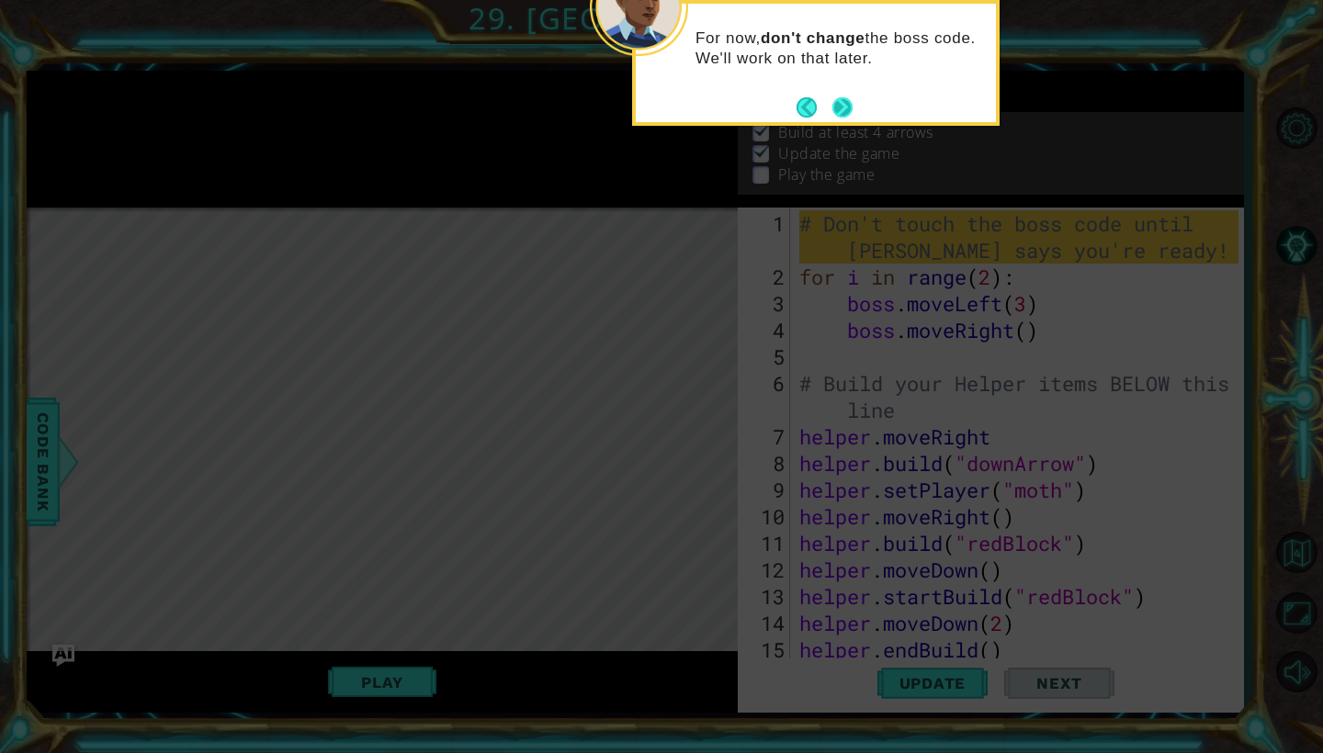
click at [840, 99] on button "Next" at bounding box center [842, 107] width 34 height 34
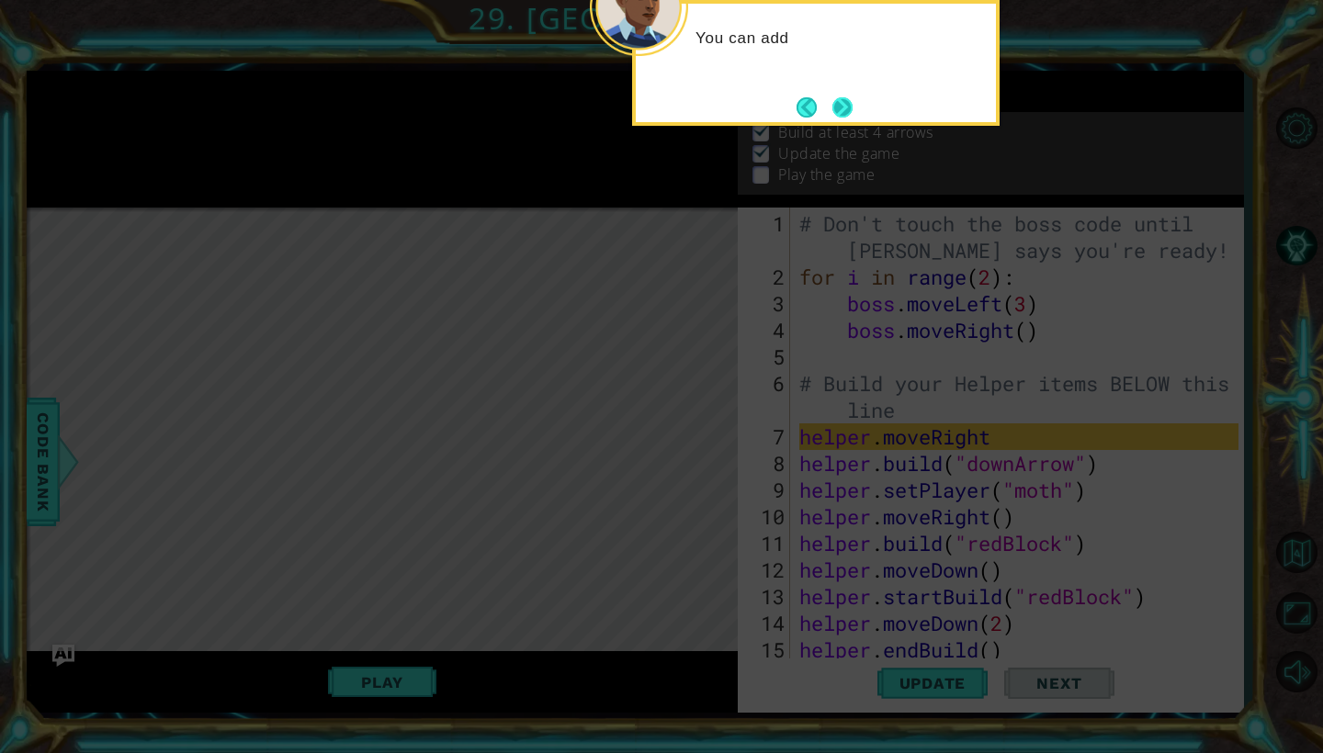
click at [840, 99] on button "Next" at bounding box center [842, 107] width 32 height 32
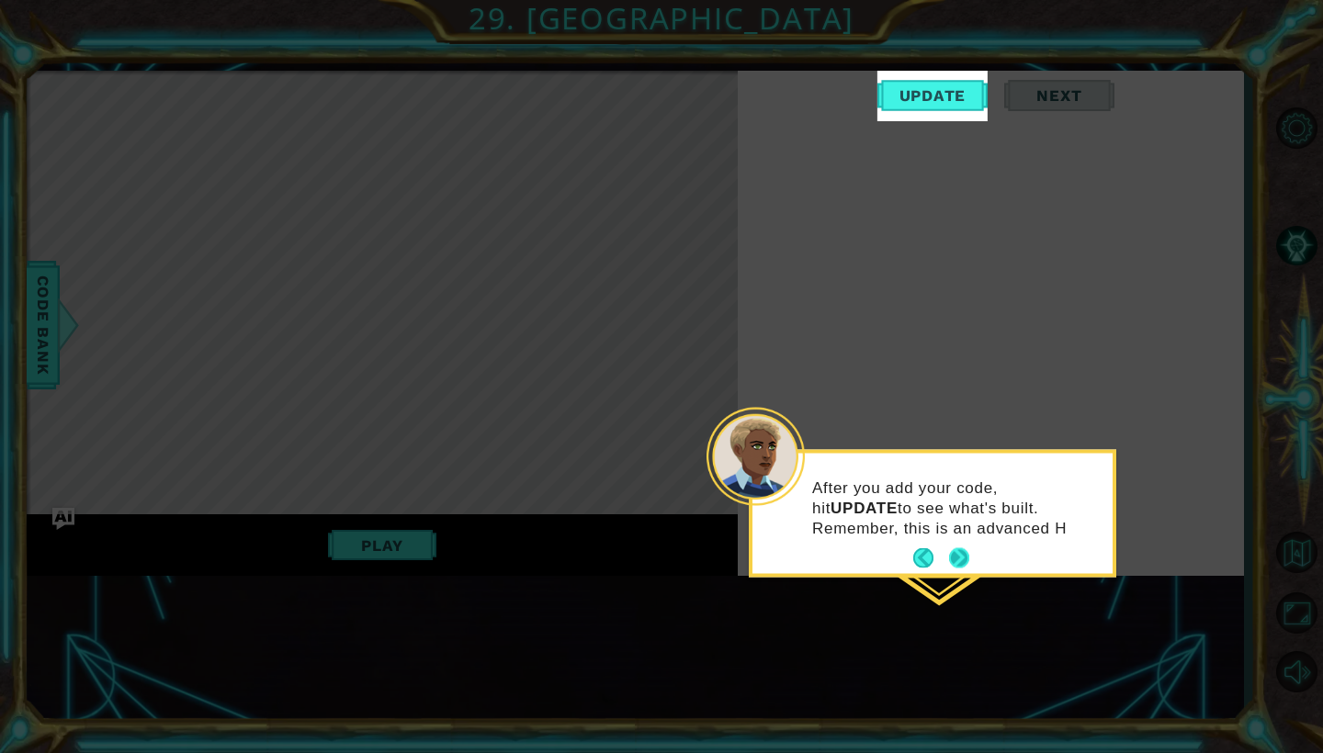
click at [959, 556] on button "Next" at bounding box center [958, 558] width 33 height 33
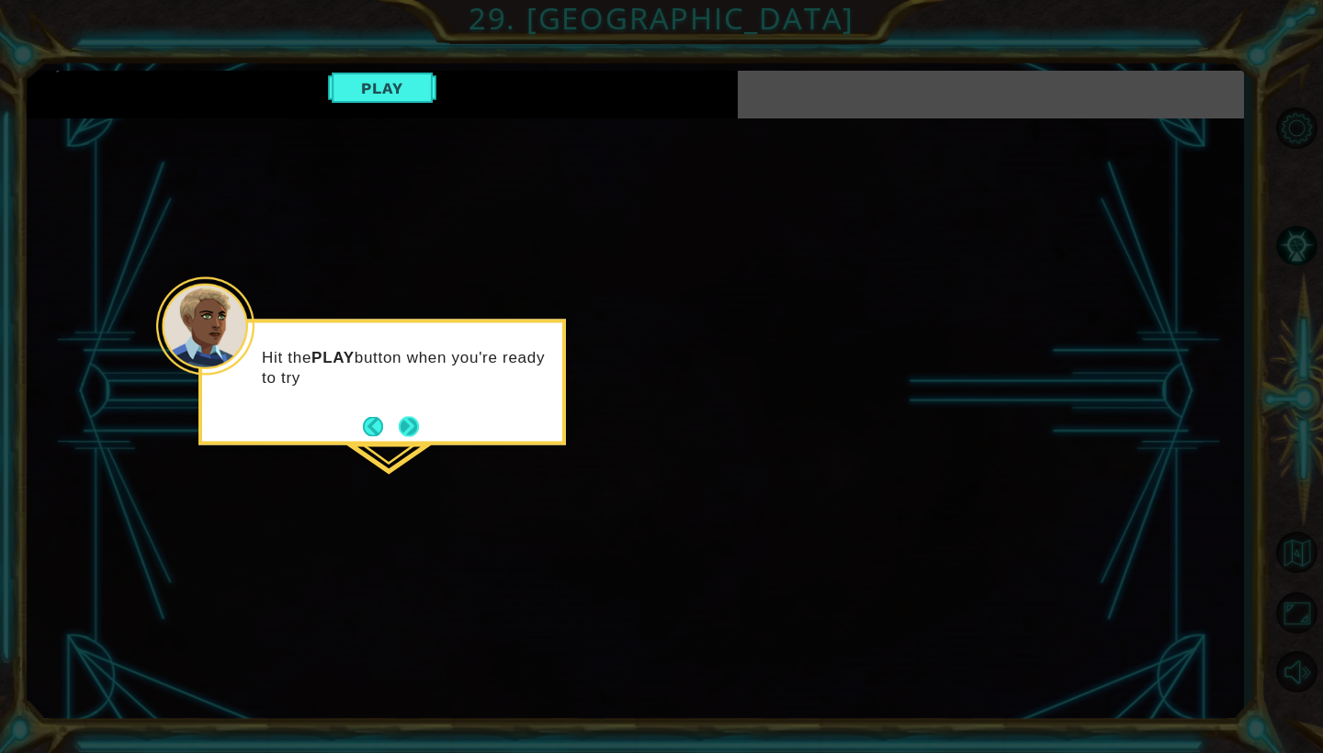
click at [420, 423] on button "Next" at bounding box center [408, 426] width 23 height 23
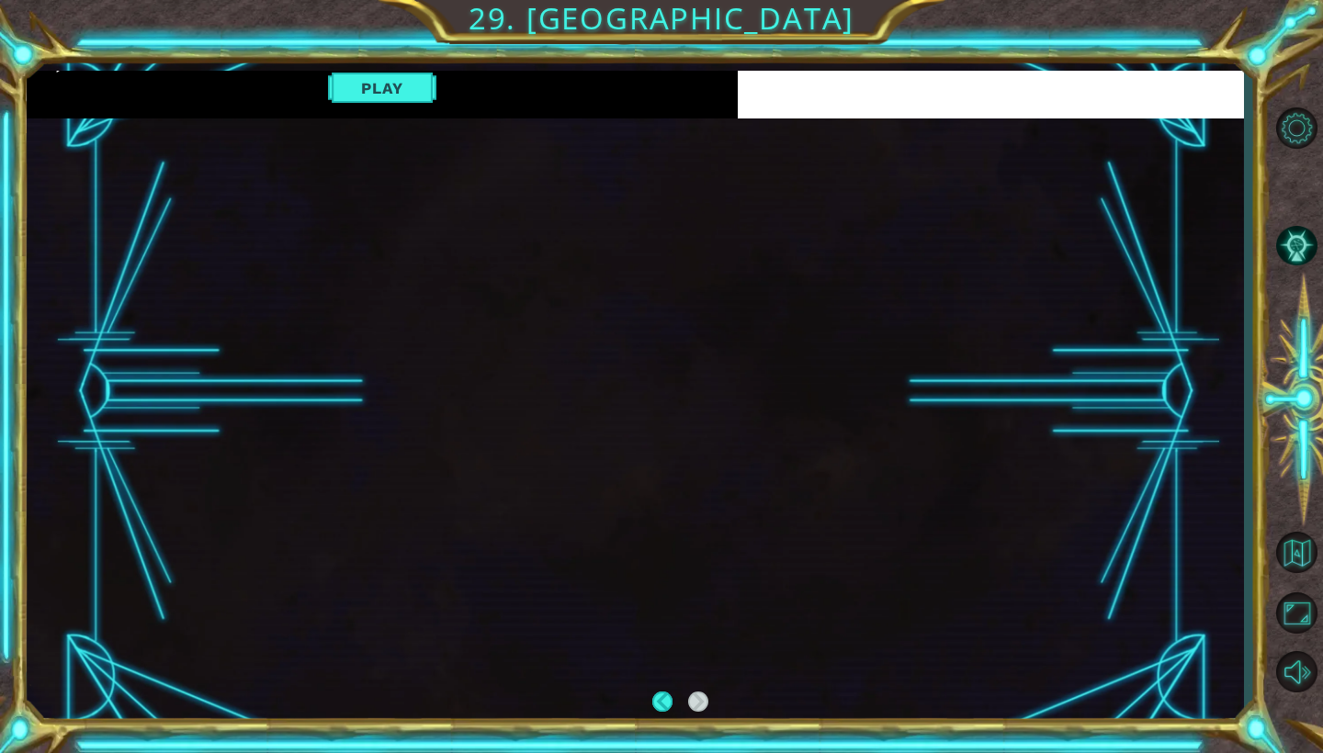
scroll to position [0, 0]
